Goal: Check status: Check status

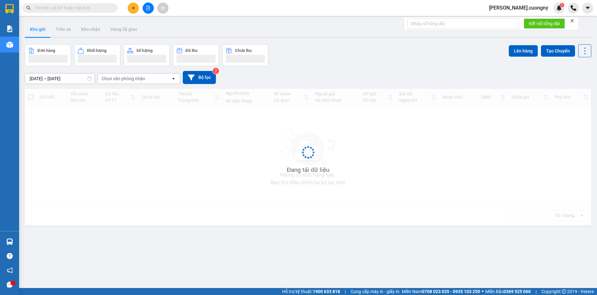
click at [79, 11] on input "text" at bounding box center [72, 7] width 75 height 7
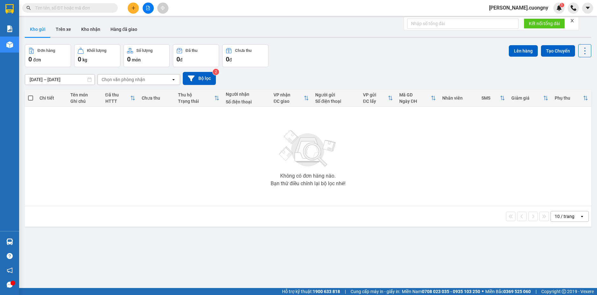
paste input "0359545019"
type input "0359545019"
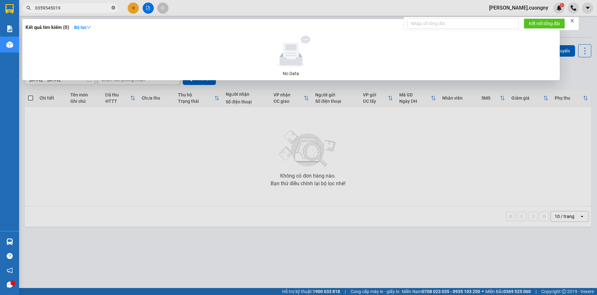
click at [114, 9] on icon "close-circle" at bounding box center [114, 8] width 4 height 4
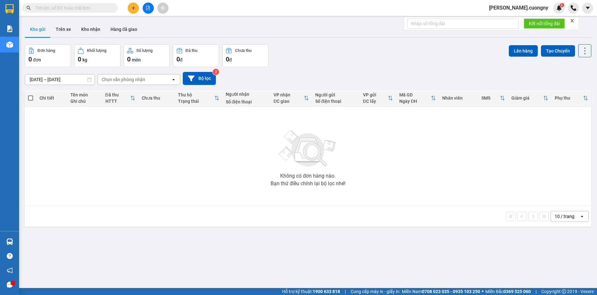
click at [80, 10] on input "text" at bounding box center [72, 7] width 75 height 7
paste input "0359545019"
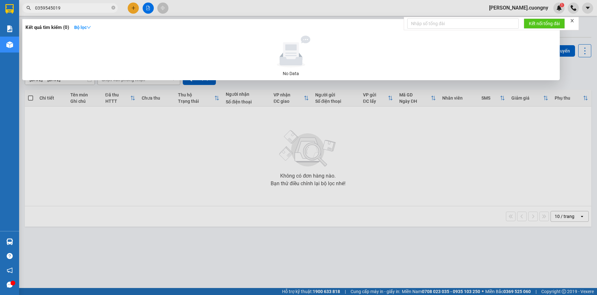
type input "0359545019"
click at [75, 3] on div at bounding box center [298, 147] width 597 height 295
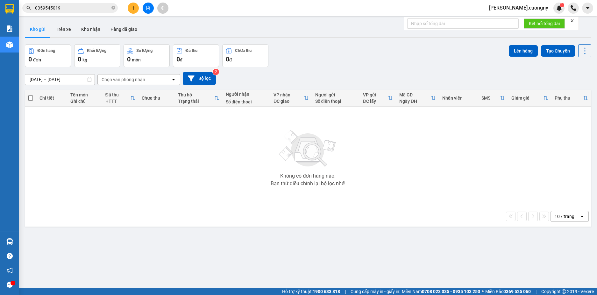
click at [73, 6] on input "0359545019" at bounding box center [72, 7] width 75 height 7
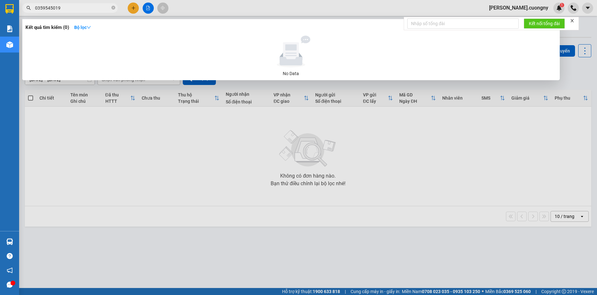
click at [73, 6] on input "0359545019" at bounding box center [72, 7] width 75 height 7
